Goal: Transaction & Acquisition: Obtain resource

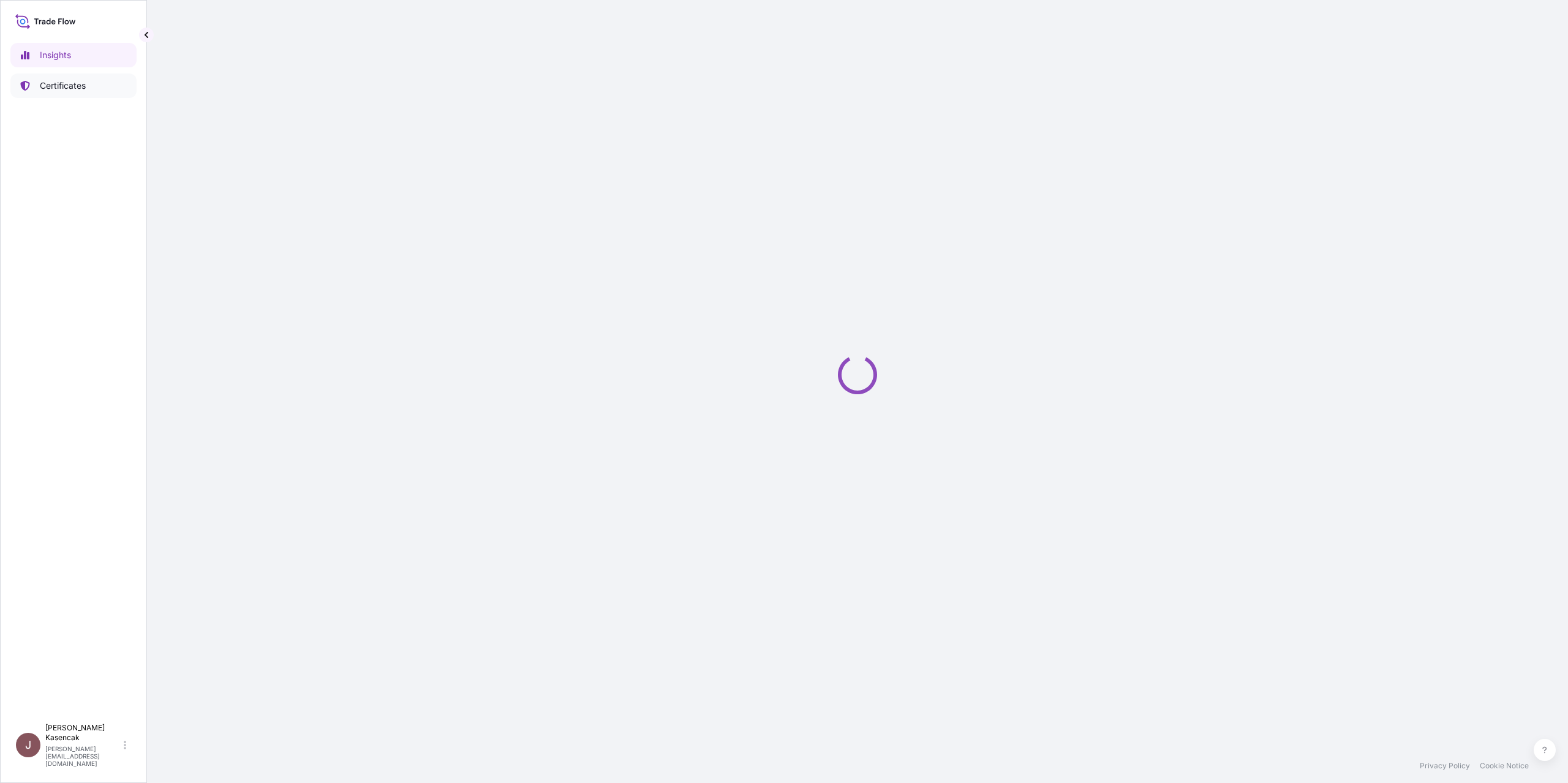
click at [56, 92] on p "Certificates" at bounding box center [62, 85] width 46 height 12
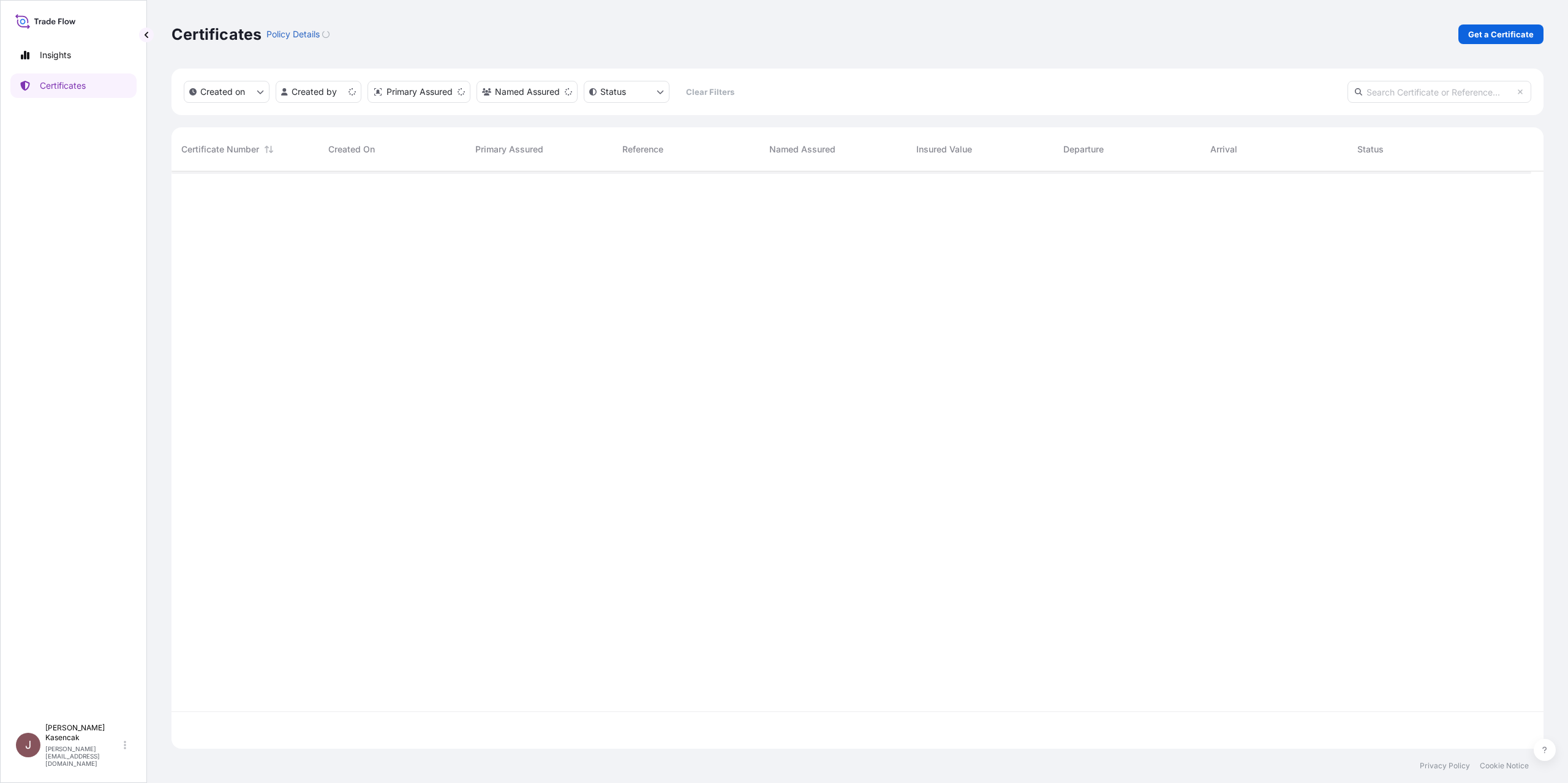
scroll to position [547, 1351]
click at [1486, 40] on p "Get a Certificate" at bounding box center [1501, 34] width 65 height 12
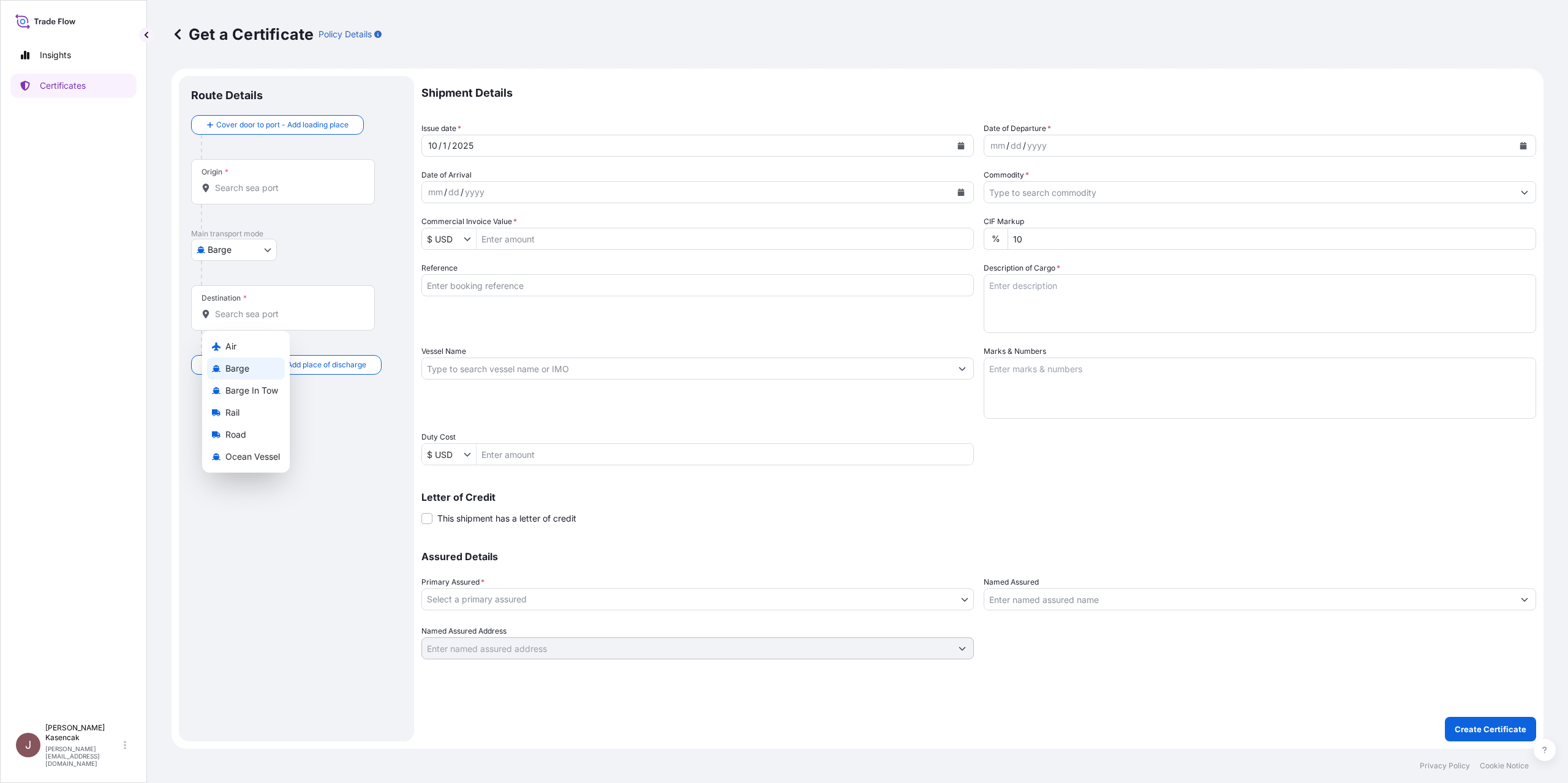
click at [237, 300] on body "Insights Certificates J [PERSON_NAME] [PERSON_NAME][EMAIL_ADDRESS][DOMAIN_NAME]…" at bounding box center [784, 392] width 1568 height 783
click at [233, 463] on span "Ocean Vessel" at bounding box center [253, 456] width 55 height 12
select select "Ocean Vessel"
click at [246, 210] on div "Origin *" at bounding box center [283, 187] width 184 height 45
click at [246, 199] on input "Origin *" at bounding box center [287, 193] width 145 height 12
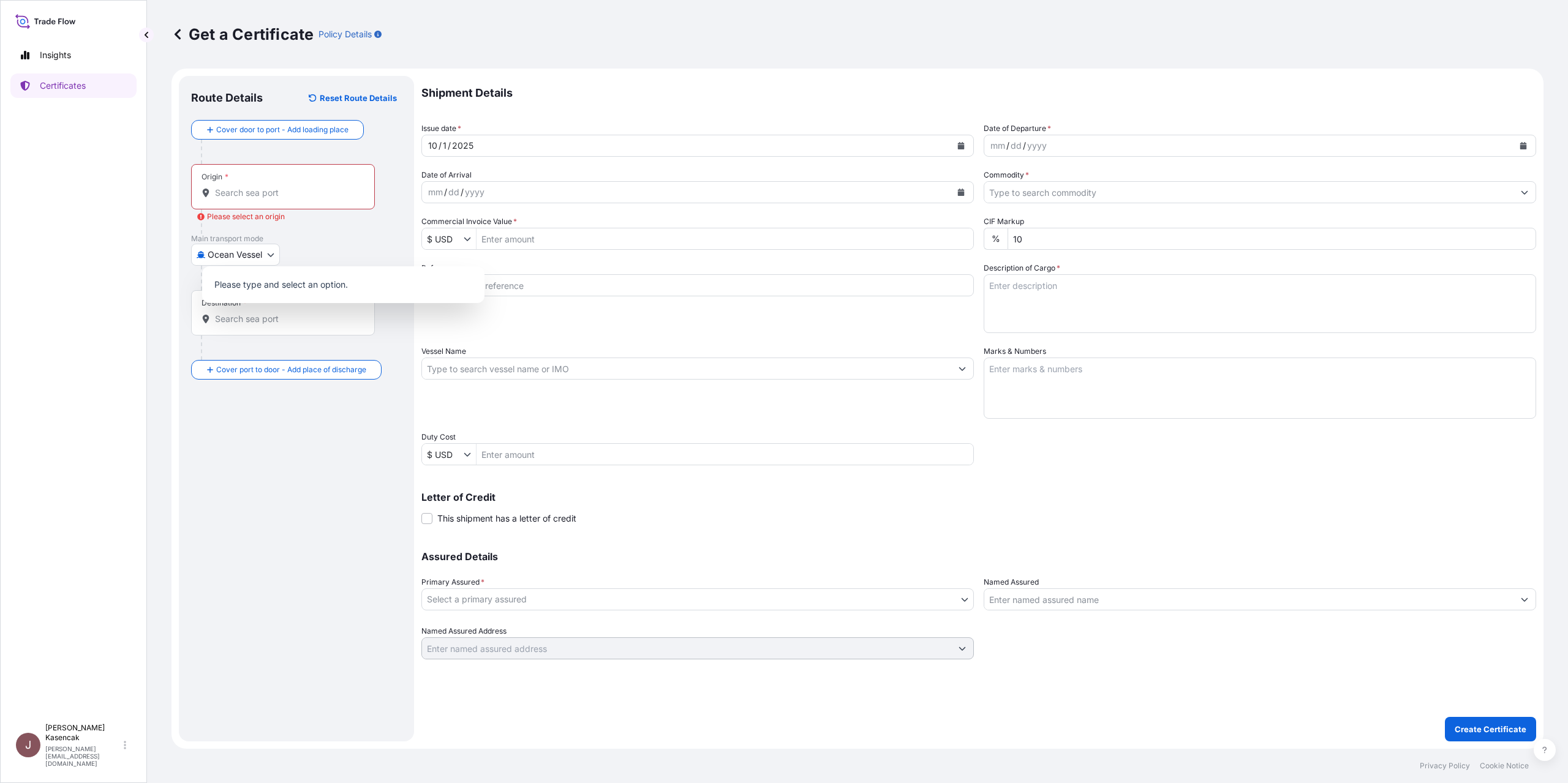
click at [272, 210] on div "Origin *" at bounding box center [283, 187] width 184 height 45
click at [272, 199] on input "Origin * Please select an origin" at bounding box center [287, 193] width 145 height 12
paste input "[GEOGRAPHIC_DATA],"
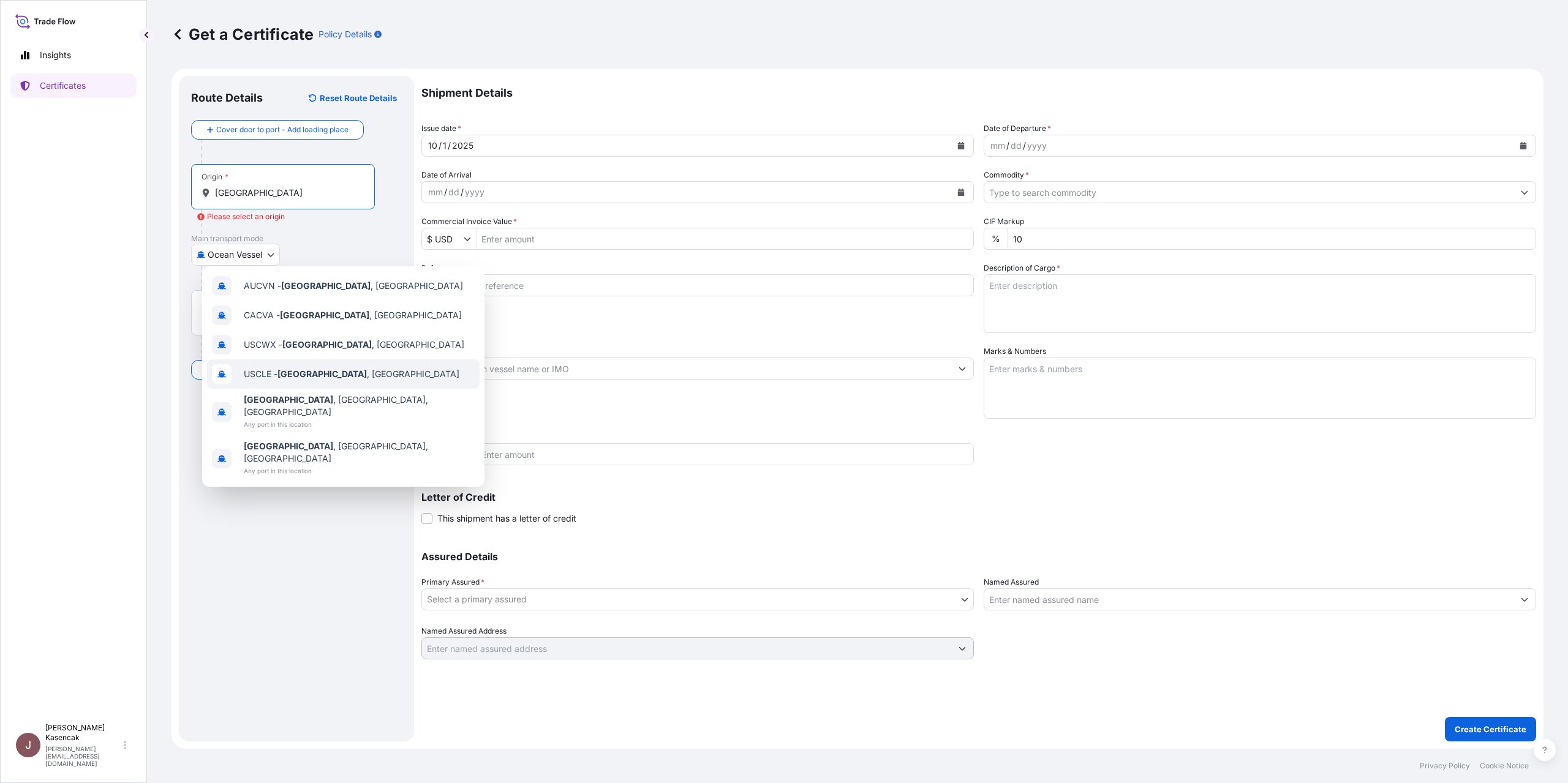
click at [382, 380] on span "USCLE - [GEOGRAPHIC_DATA] , [GEOGRAPHIC_DATA]" at bounding box center [351, 374] width 215 height 12
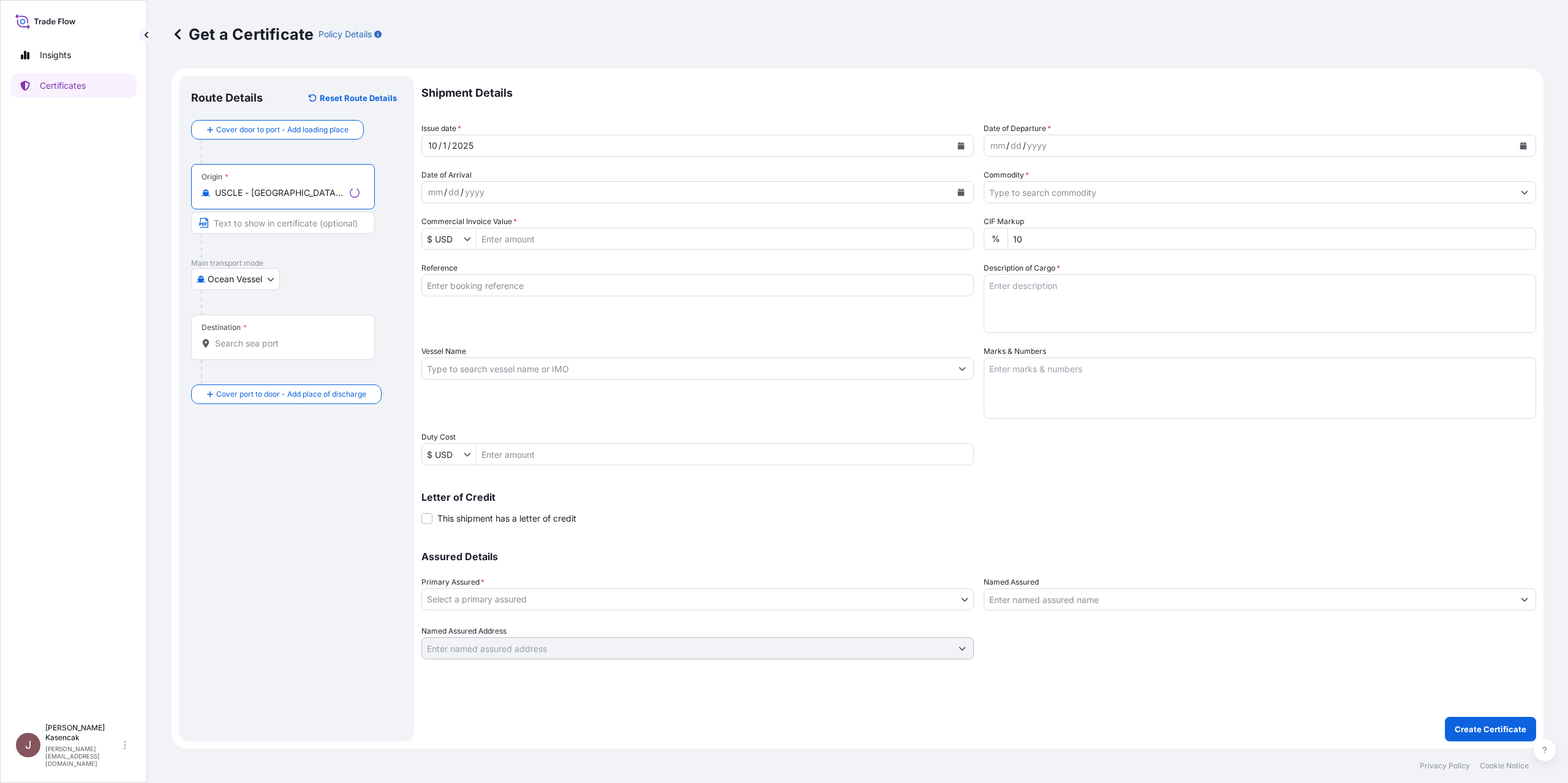
type input "USCLE - [GEOGRAPHIC_DATA], [GEOGRAPHIC_DATA]"
click at [281, 360] on div "Destination *" at bounding box center [283, 337] width 184 height 45
click at [281, 349] on input "Destination *" at bounding box center [287, 343] width 145 height 12
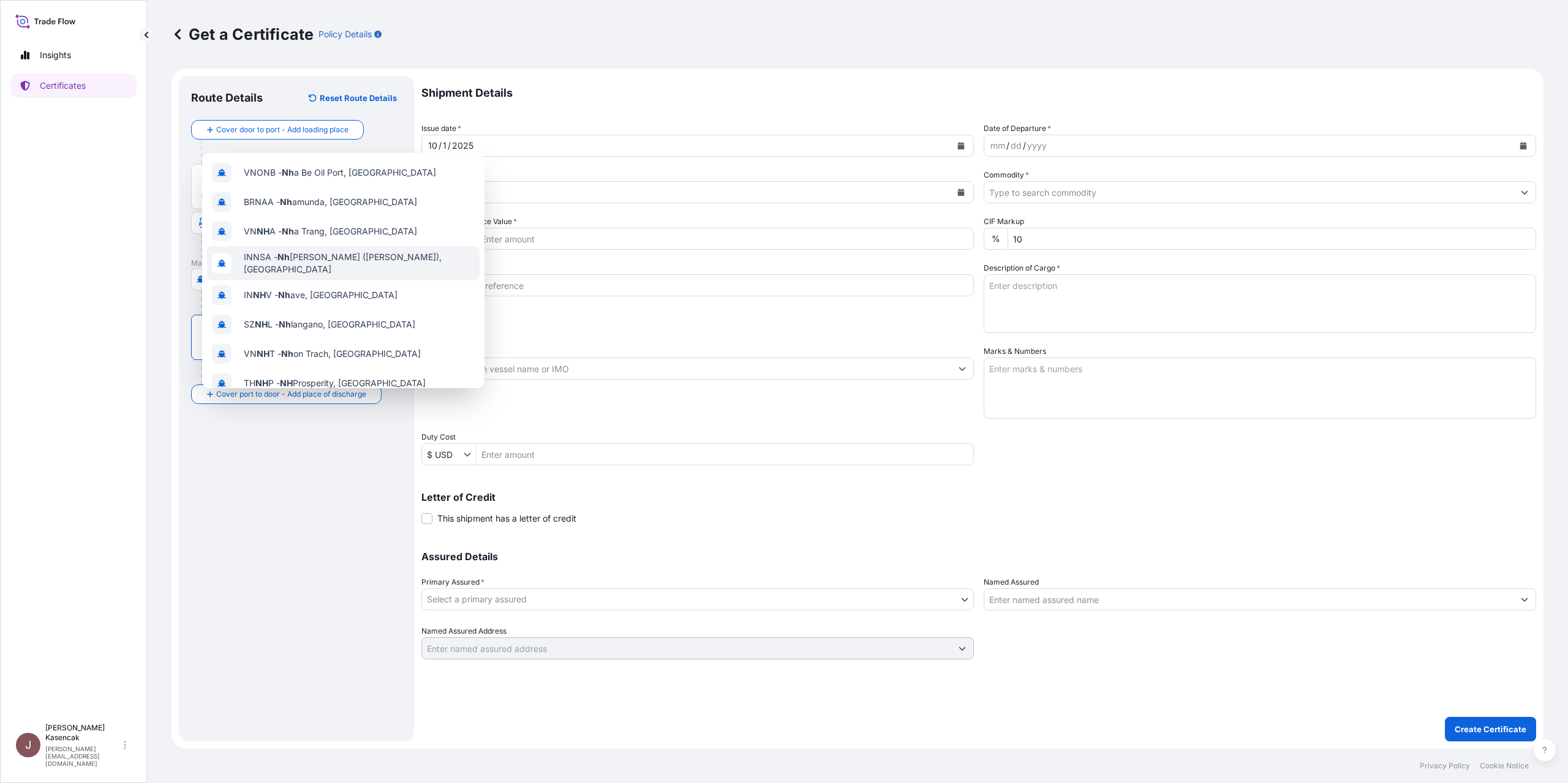
click at [320, 251] on span "INNSA - Nh [PERSON_NAME] ([PERSON_NAME]), [GEOGRAPHIC_DATA]" at bounding box center [359, 263] width 231 height 25
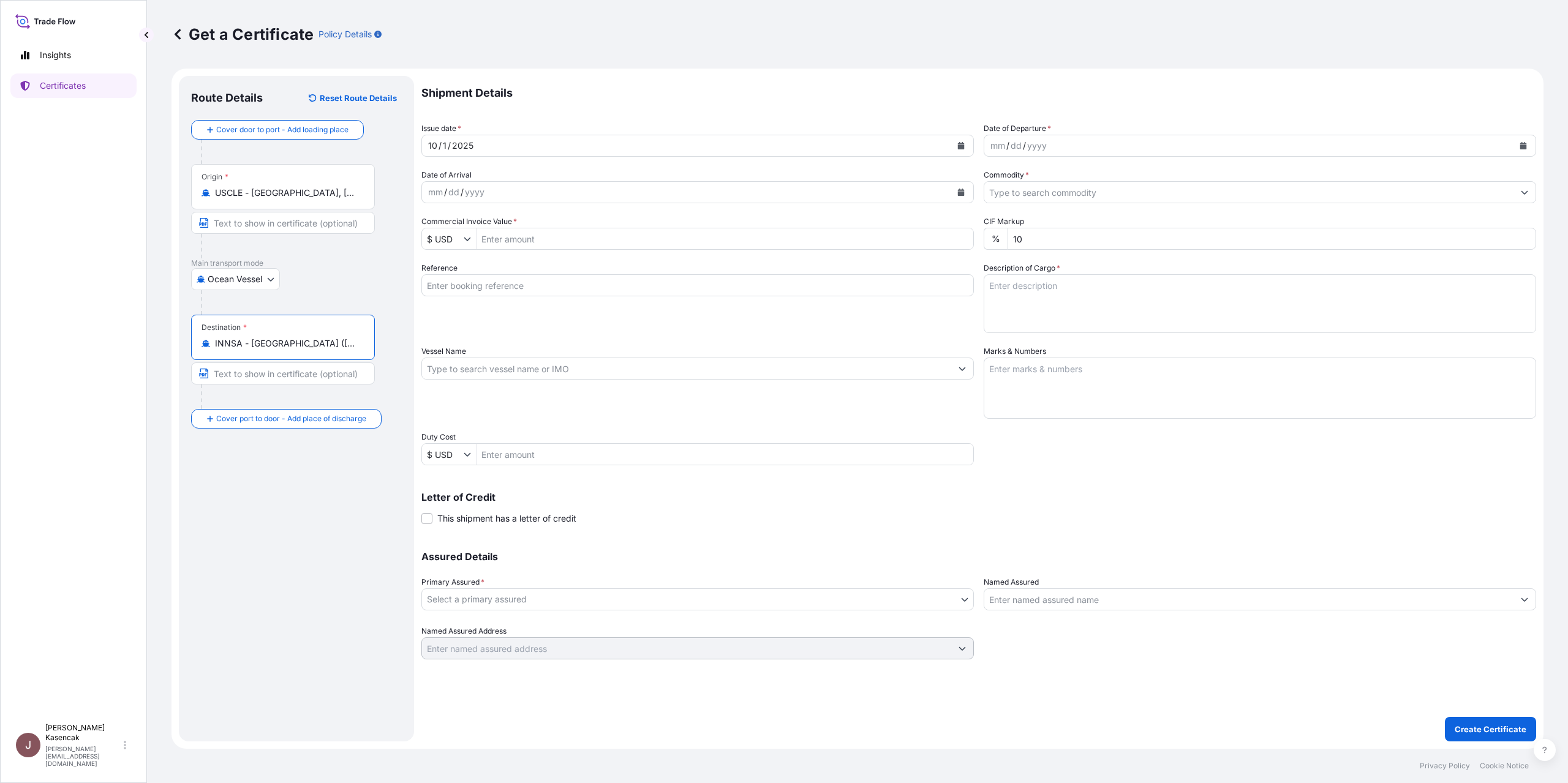
type input "INNSA - [GEOGRAPHIC_DATA] ([PERSON_NAME]), [GEOGRAPHIC_DATA]"
click at [1514, 155] on button "Calendar" at bounding box center [1523, 145] width 20 height 20
click at [1035, 269] on div "28" at bounding box center [1032, 262] width 22 height 22
click at [1035, 273] on div "28" at bounding box center [1032, 262] width 22 height 22
click at [1035, 224] on button "Previous" at bounding box center [1036, 217] width 27 height 20
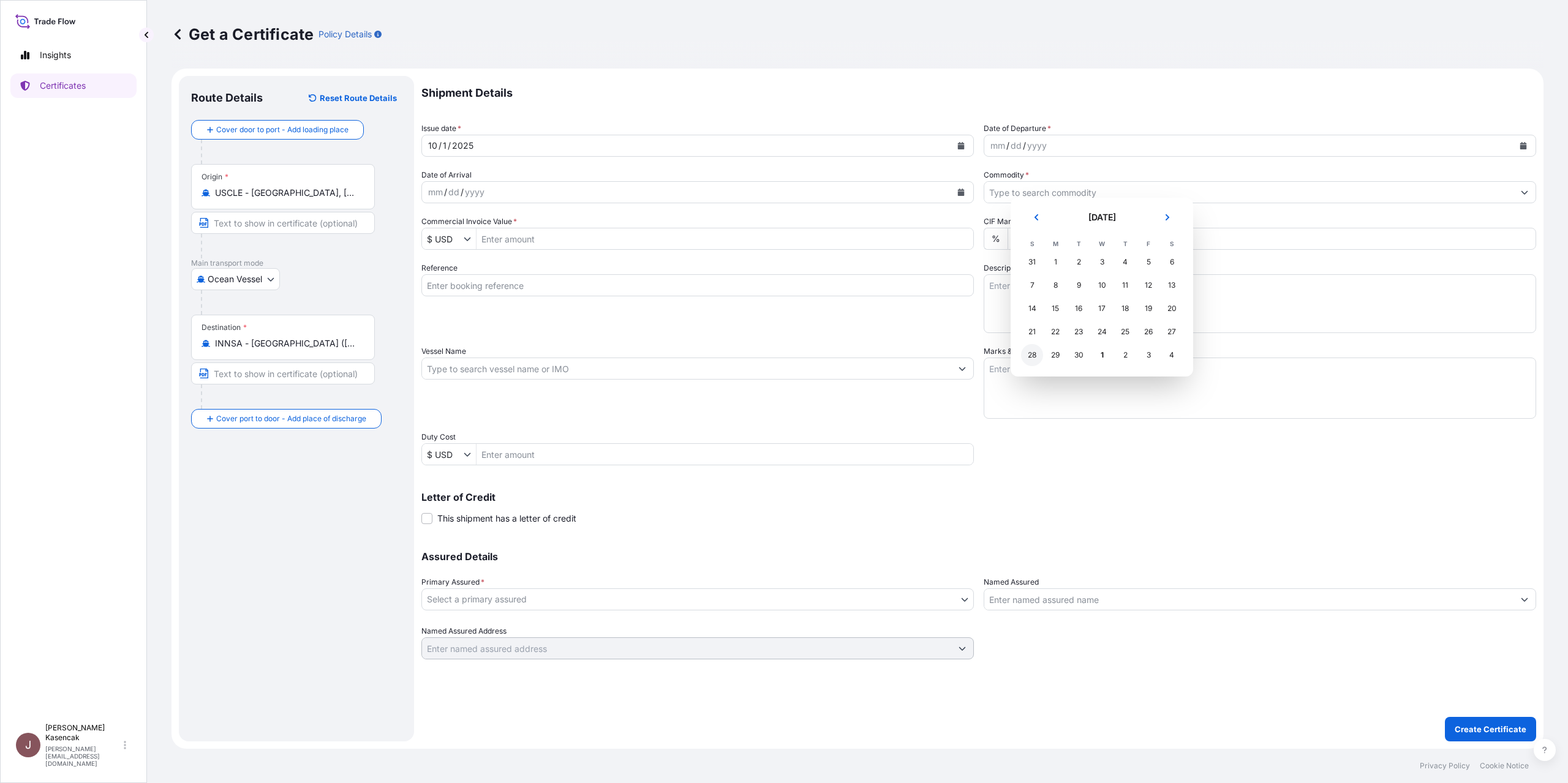
click at [1043, 366] on div "28" at bounding box center [1032, 355] width 22 height 22
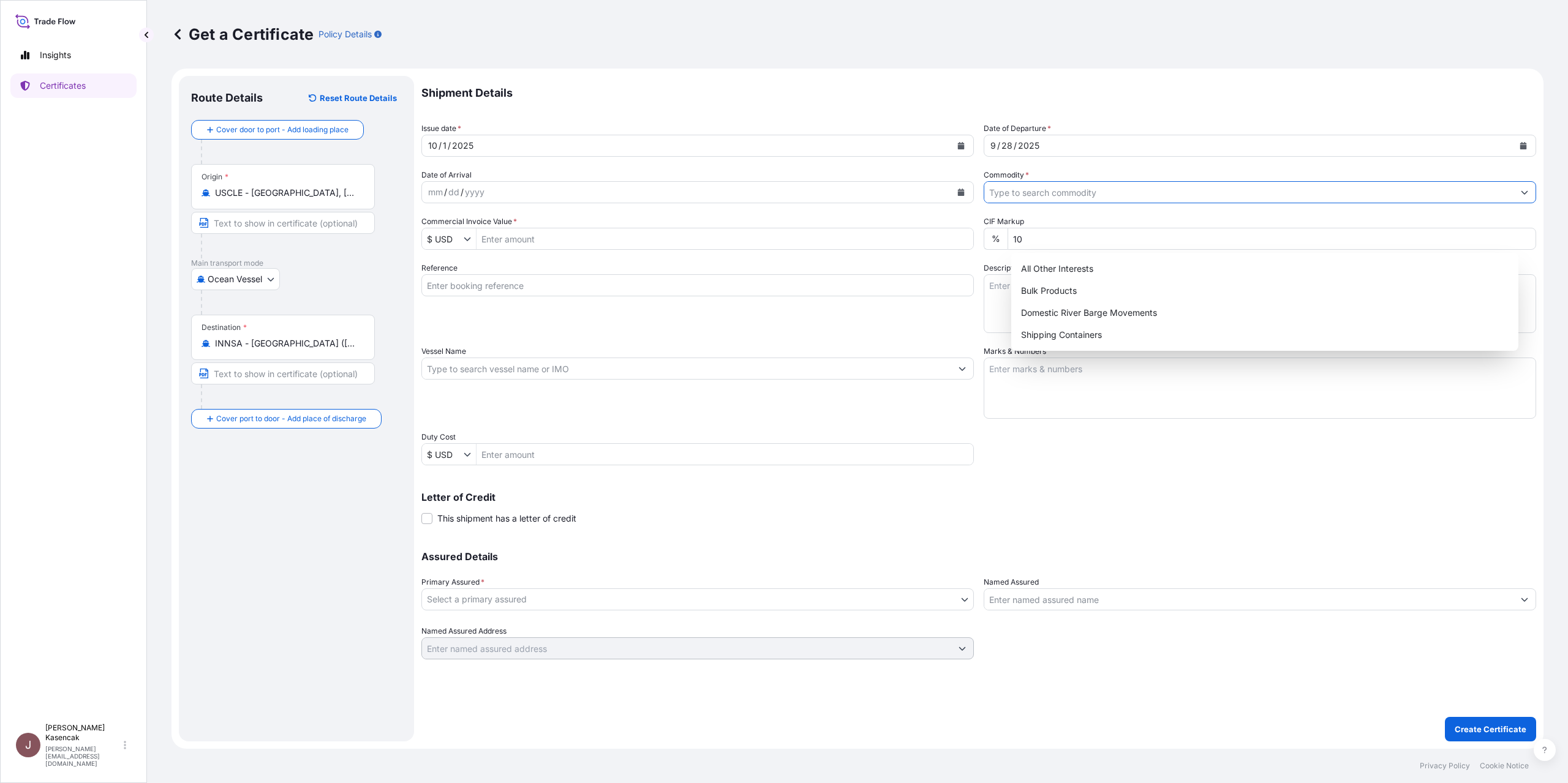
click at [1052, 203] on input "Commodity *" at bounding box center [1249, 192] width 529 height 22
click at [1067, 344] on div "Shipping Containers" at bounding box center [1265, 335] width 497 height 22
type input "Shipping Containers"
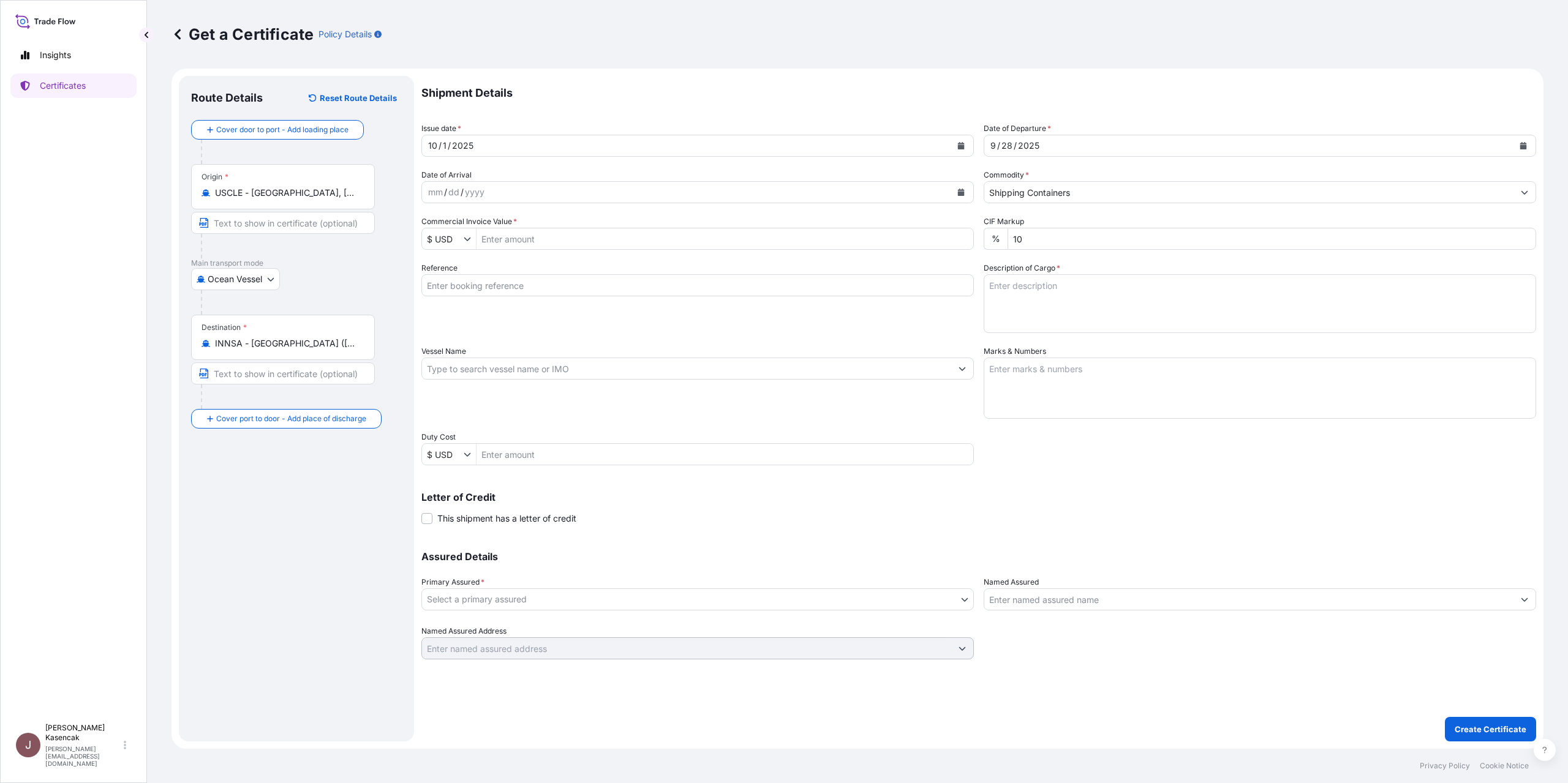
click at [604, 250] on div "Commercial Invoice Value * $ USD" at bounding box center [697, 232] width 552 height 34
click at [603, 250] on input "Commercial Invoice Value *" at bounding box center [725, 239] width 497 height 22
type input "83,954.2"
click at [689, 296] on input "Reference" at bounding box center [697, 285] width 552 height 22
type input "80000109621"
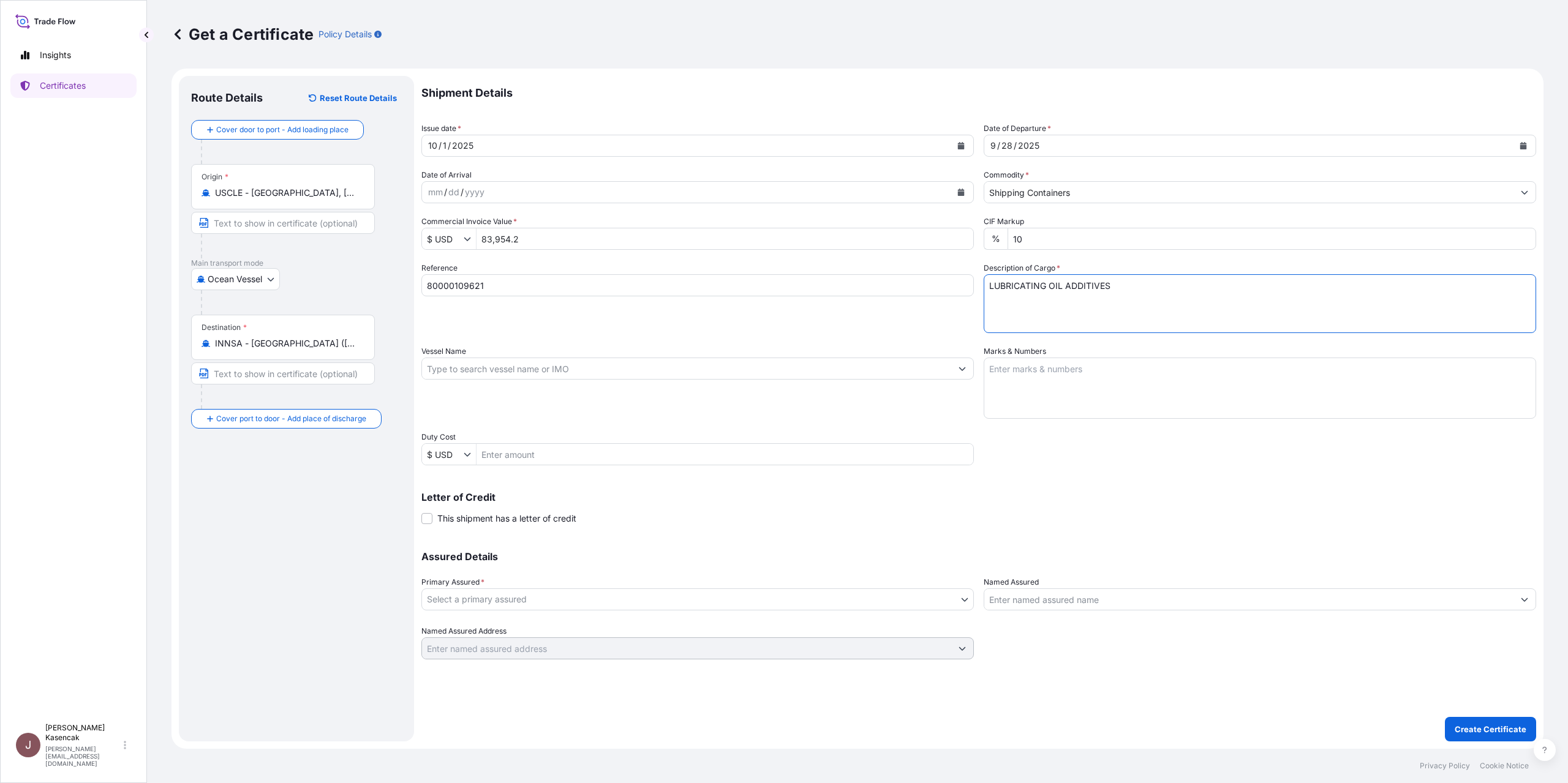
type textarea "LUBRICATING OIL ADDITIVES"
click at [1120, 419] on textarea "Marks & Numbers" at bounding box center [1259, 388] width 552 height 61
click at [1145, 419] on textarea "40GP" at bounding box center [1259, 388] width 552 height 61
paste textarea "MSDU4009829"
click at [1132, 419] on textarea "40GP MSDU4009829 /" at bounding box center [1259, 388] width 552 height 61
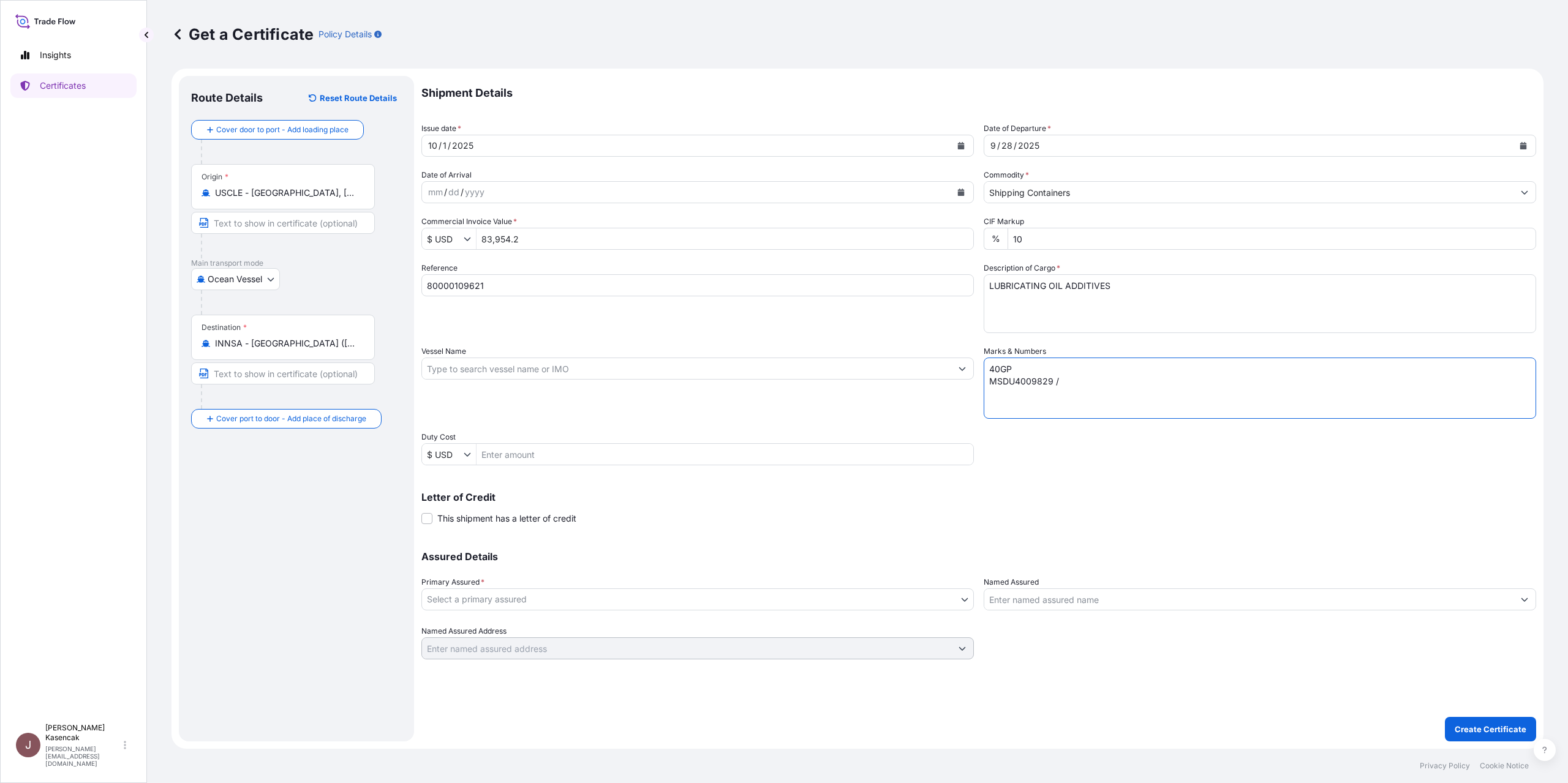
paste textarea "00443924"
type textarea "40GP MSDU4009829 / 00443924 GW: 11235 KG"
click at [642, 709] on body "Insights Certificates J [PERSON_NAME] [PERSON_NAME][EMAIL_ADDRESS][DOMAIN_NAME]…" at bounding box center [784, 392] width 1568 height 783
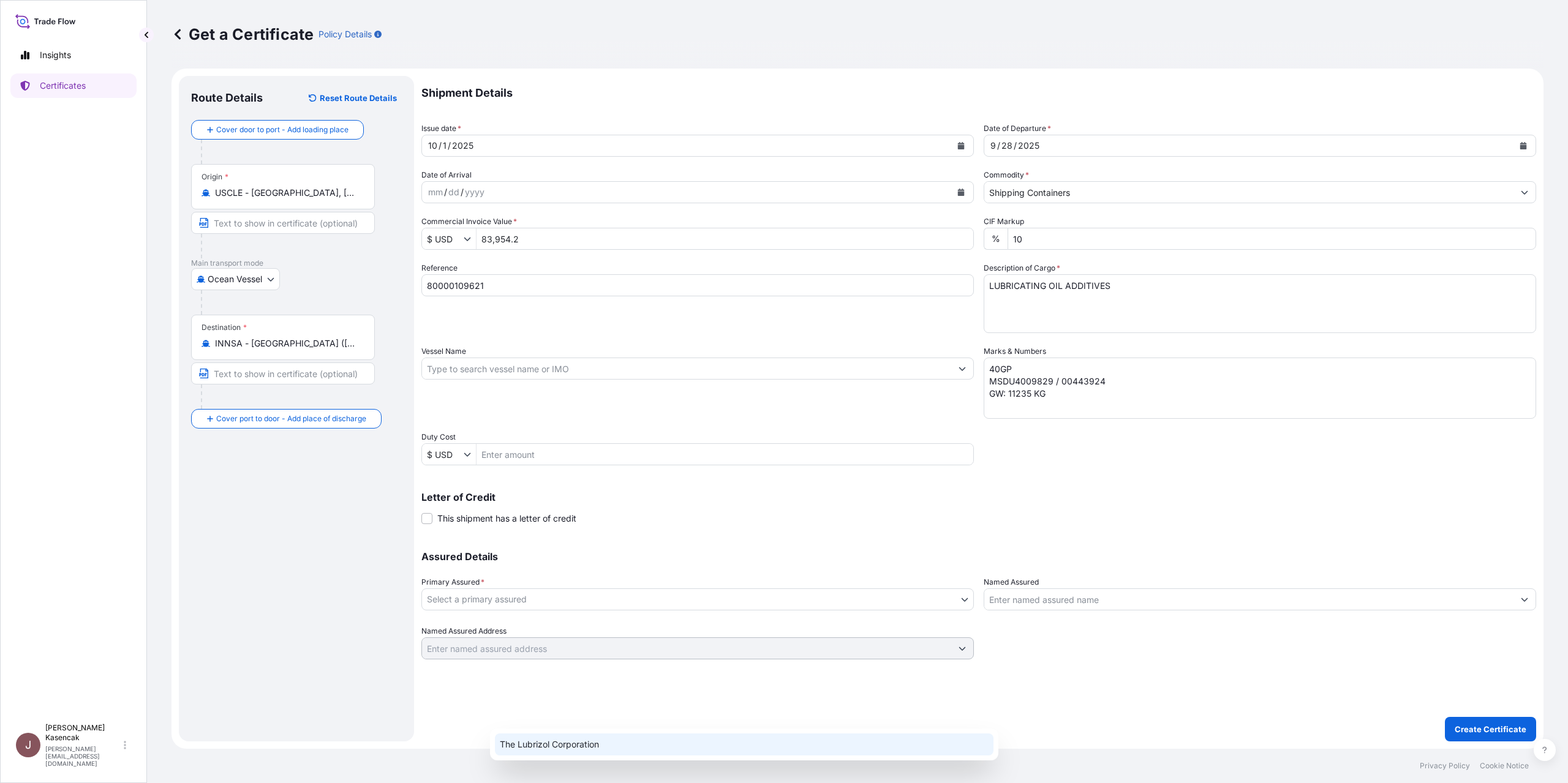
click at [607, 737] on div "The Lubrizol Corporation" at bounding box center [744, 744] width 499 height 22
select select "31566"
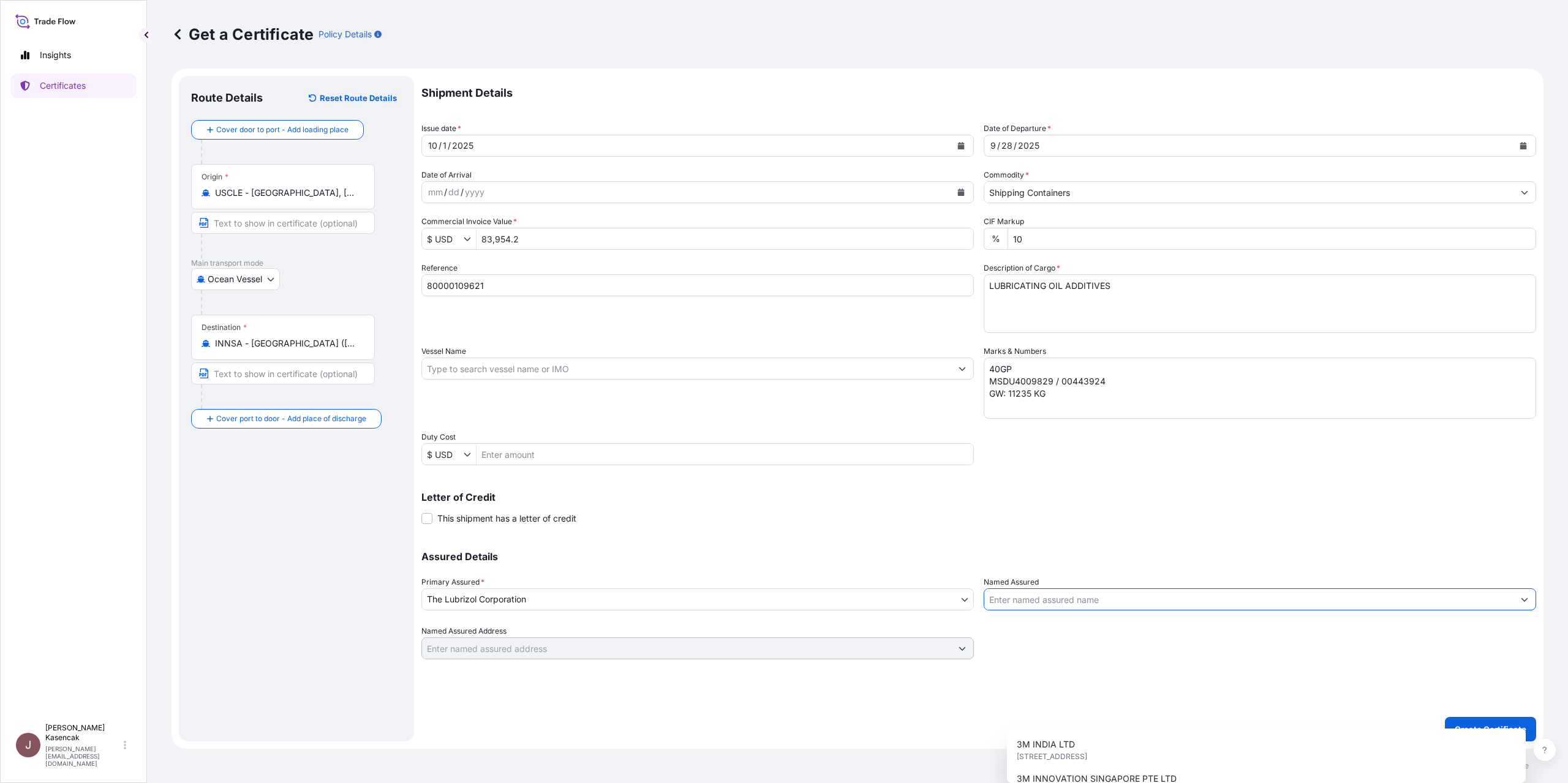
click at [1025, 611] on input "Named Assured" at bounding box center [1249, 599] width 529 height 22
paste input "CASTROL INDIA LIMITED"
click at [1109, 751] on span "CASTROL INDIA LIMITED" at bounding box center [1073, 744] width 103 height 12
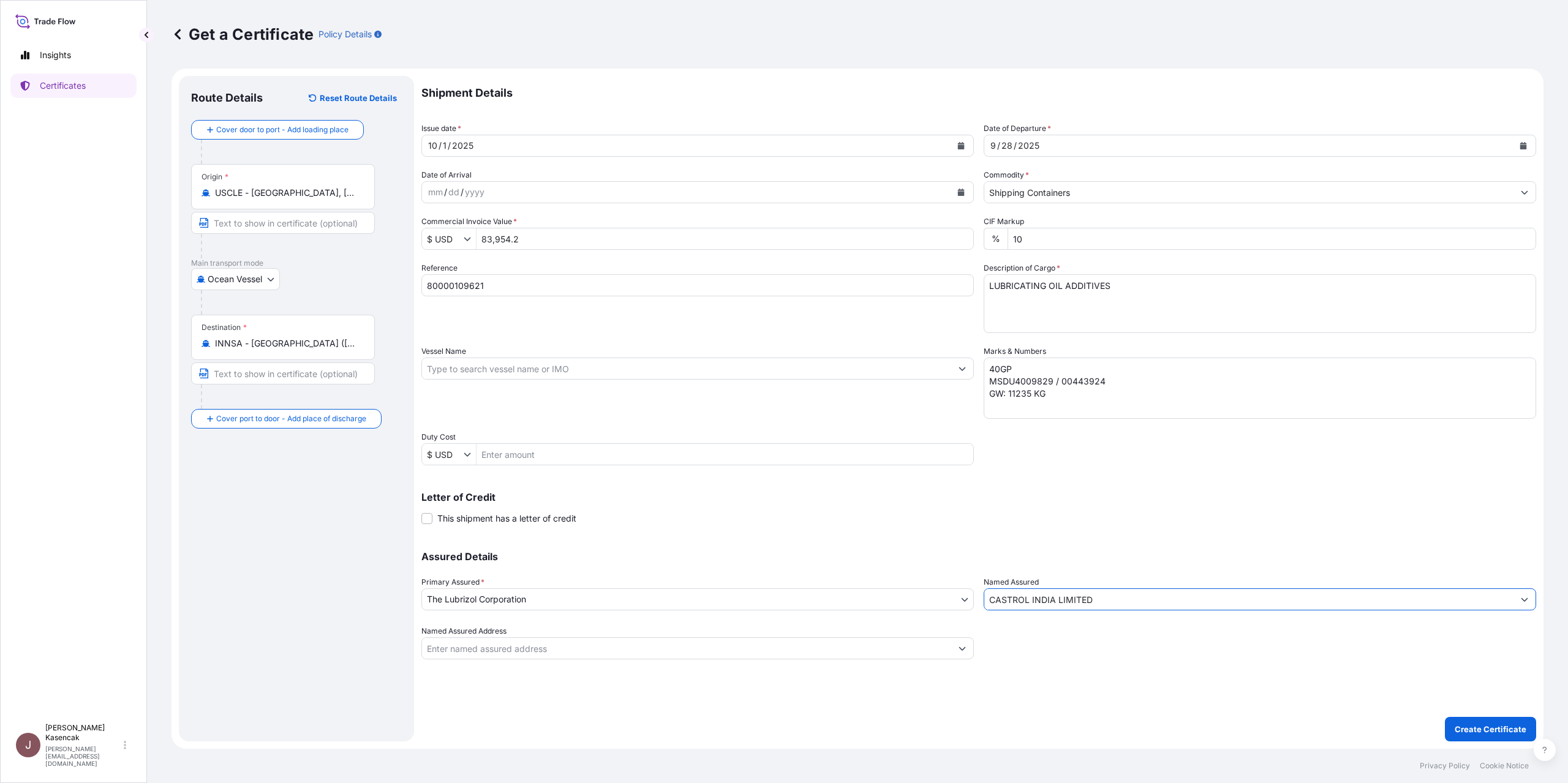
type input "CASTROL INDIA LIMITED"
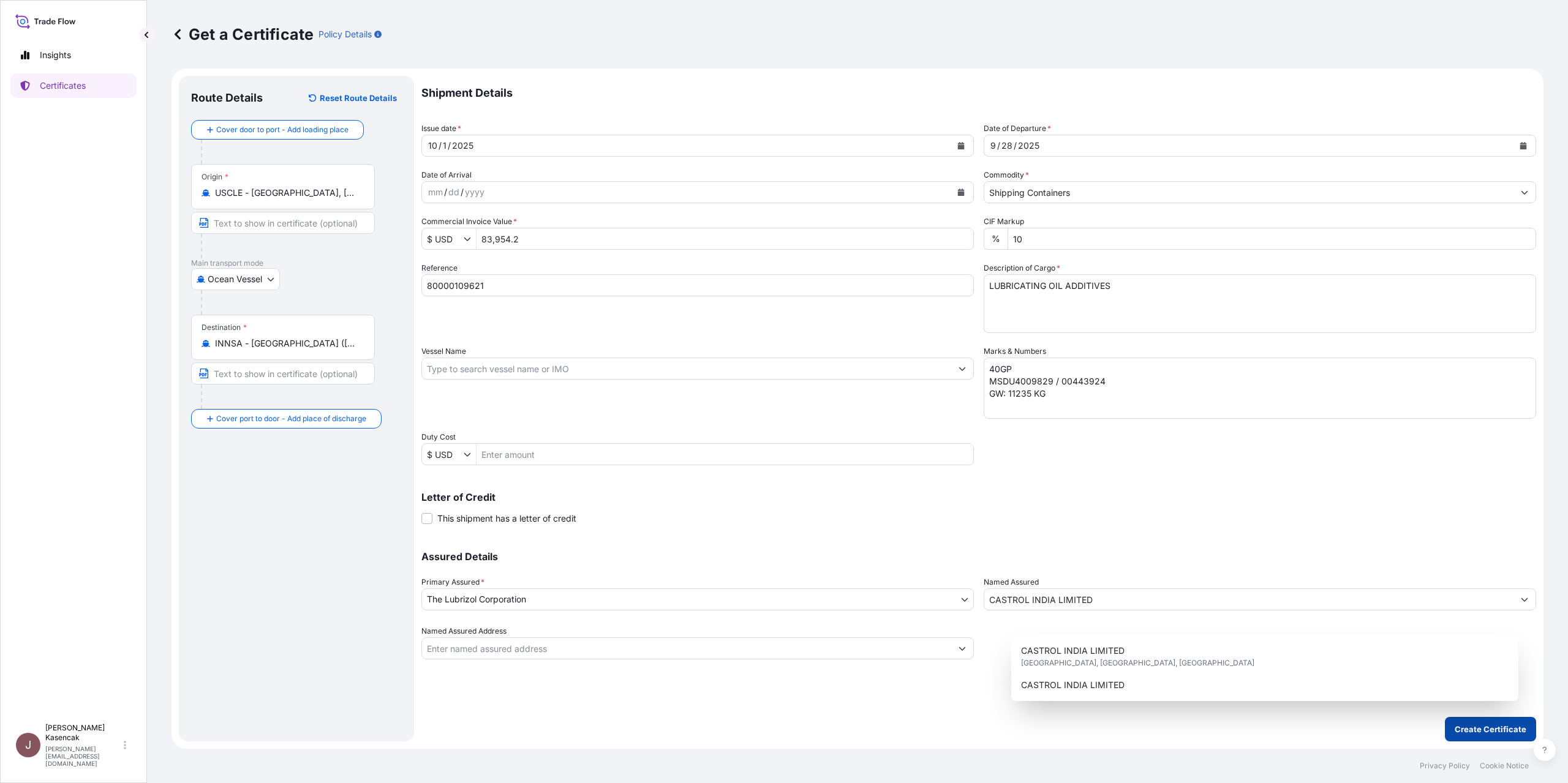
click at [1484, 723] on p "Create Certificate" at bounding box center [1491, 729] width 72 height 12
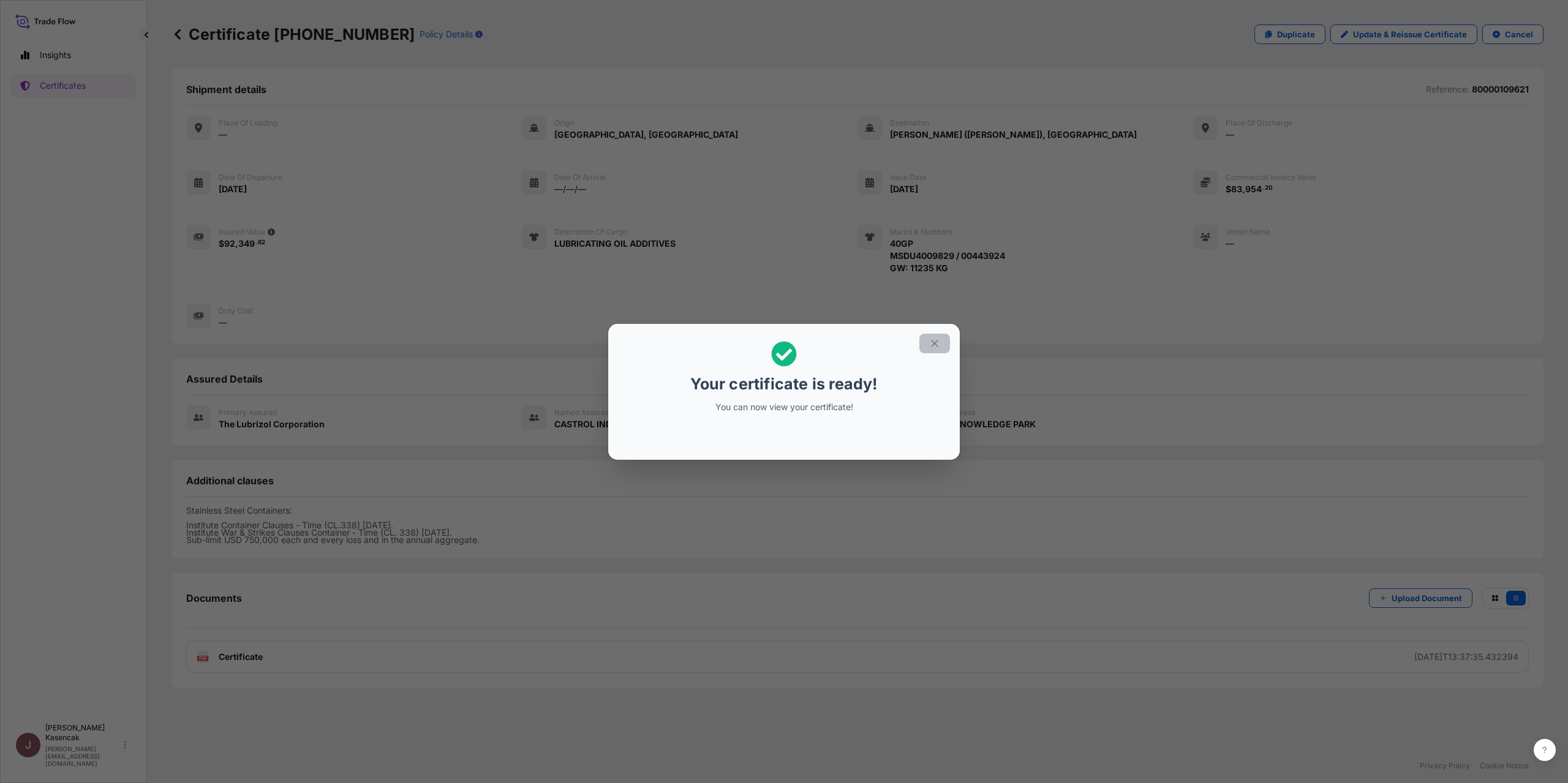
click at [940, 338] on icon "button" at bounding box center [935, 344] width 11 height 11
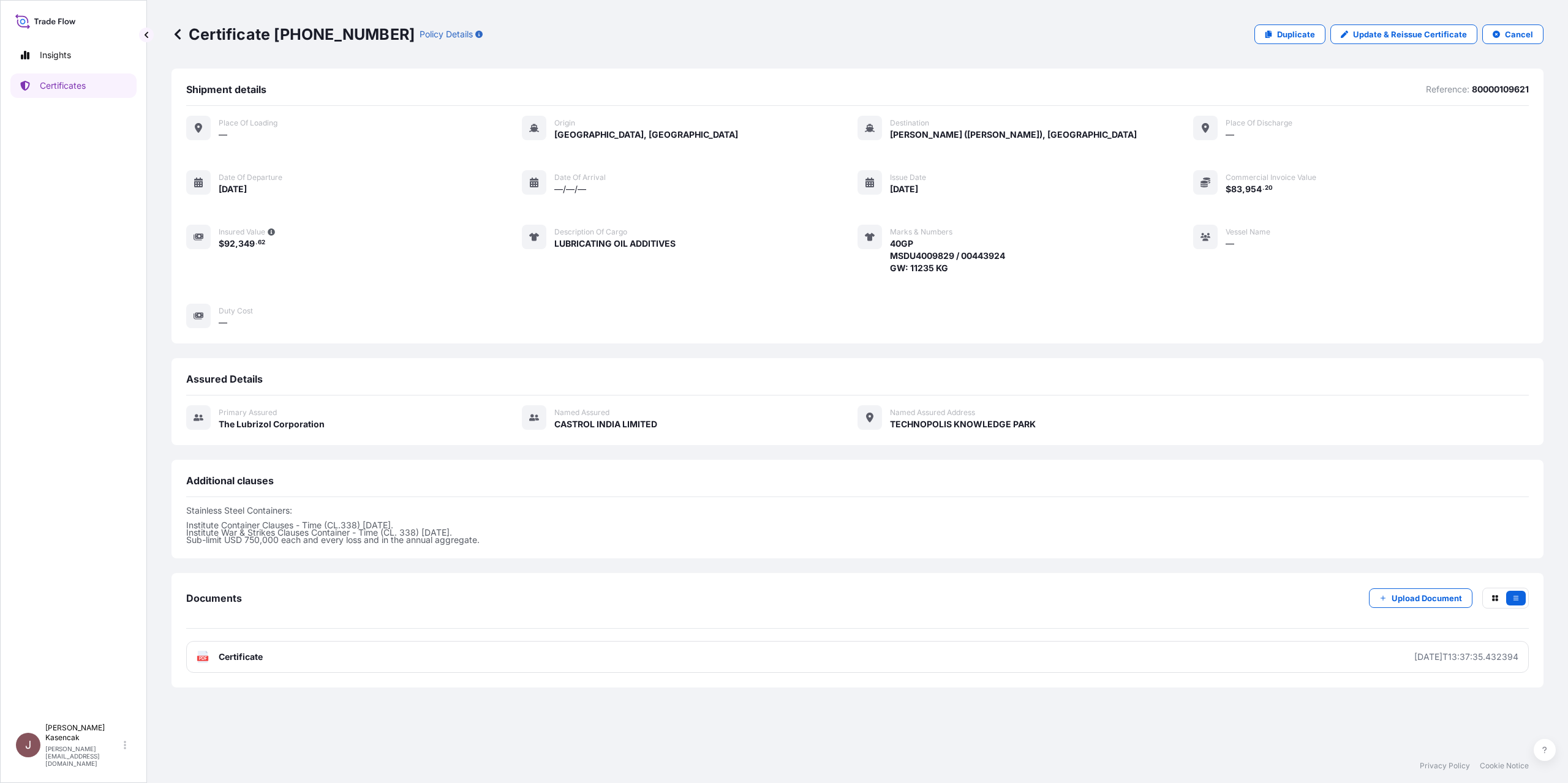
scroll to position [86, 0]
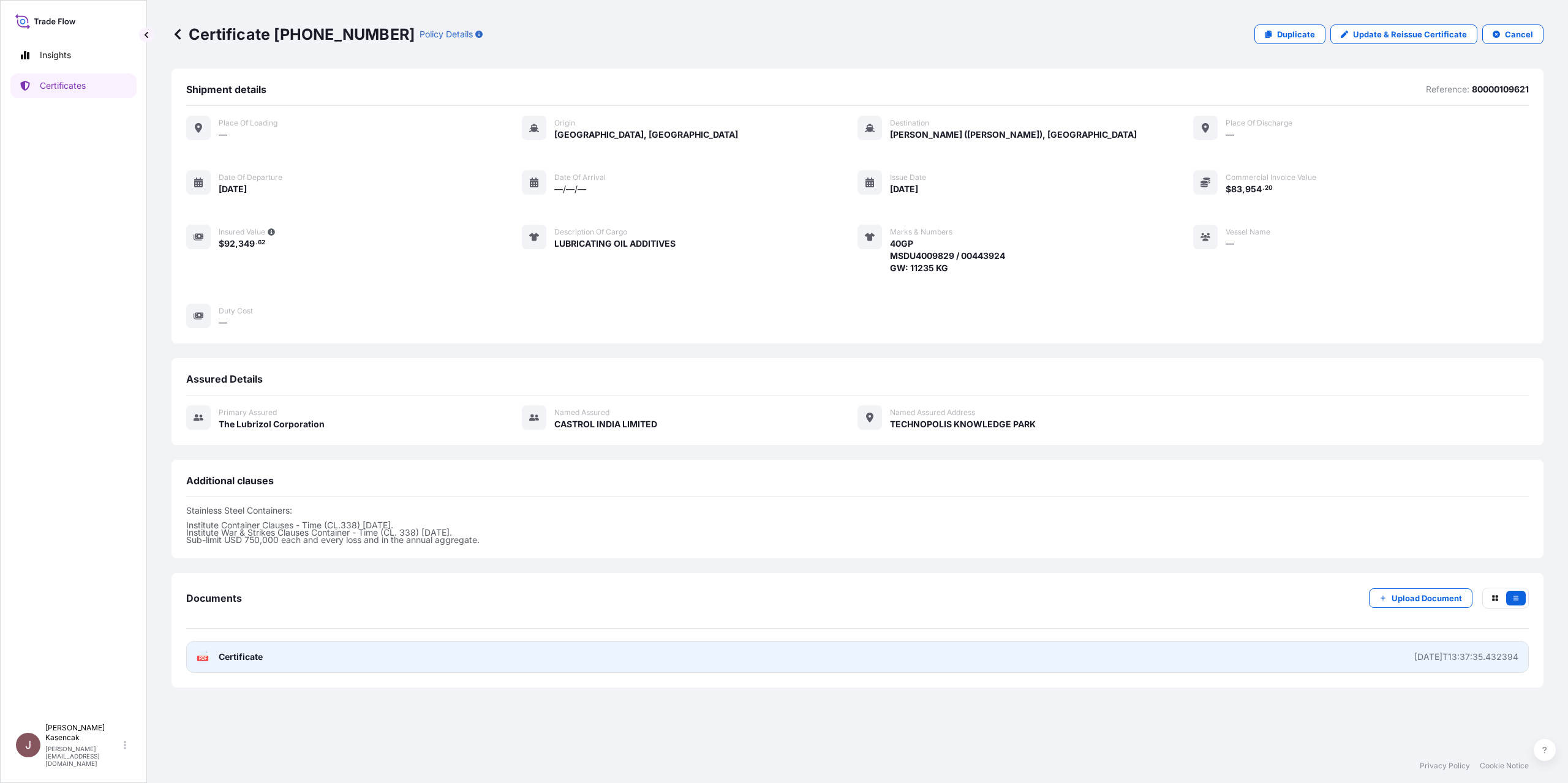
click at [245, 663] on span "Certificate" at bounding box center [241, 656] width 44 height 12
